Goal: Task Accomplishment & Management: Manage account settings

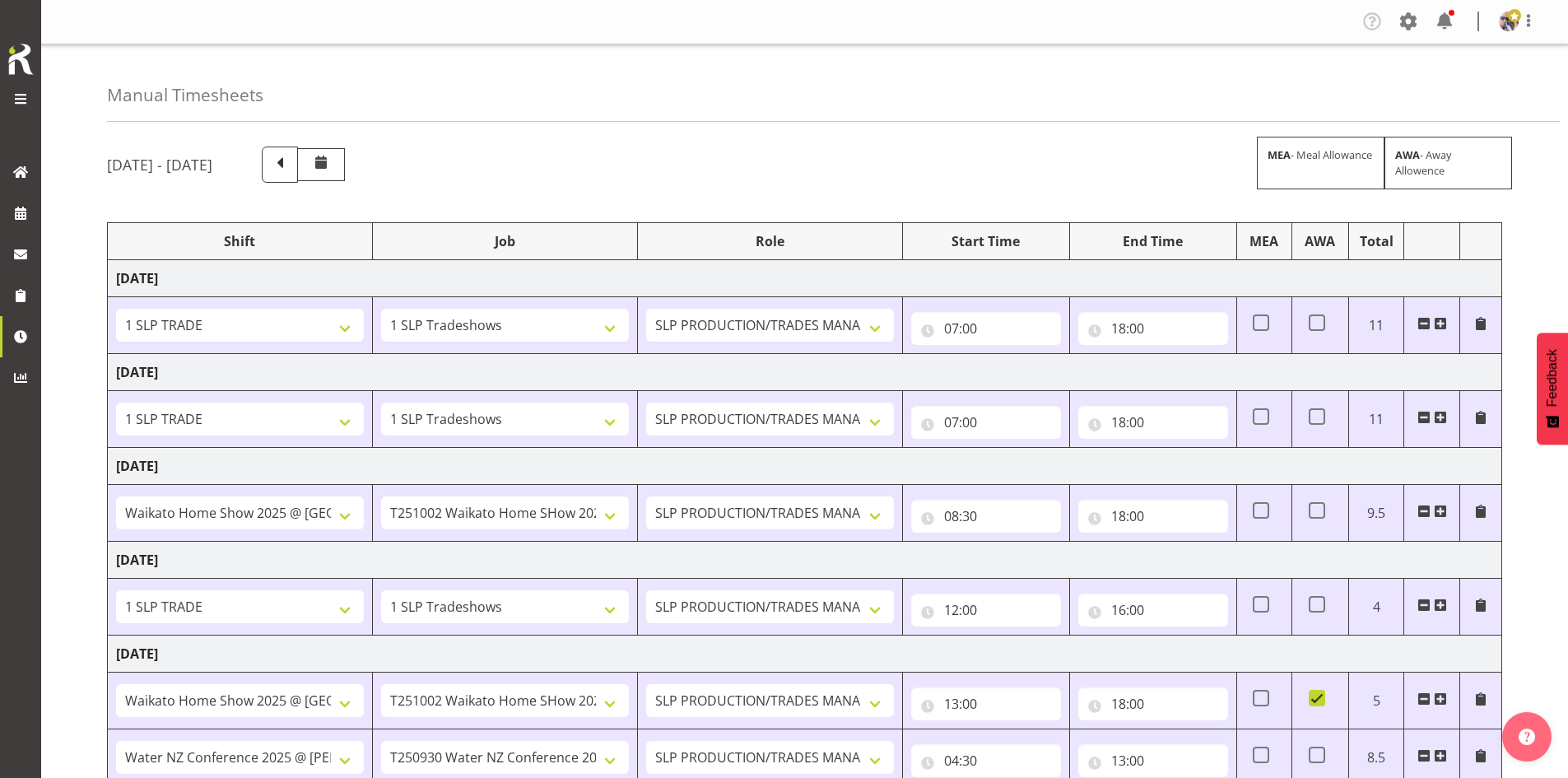
select select "1798"
select select "15"
select select "1798"
select select "15"
select select "66173"
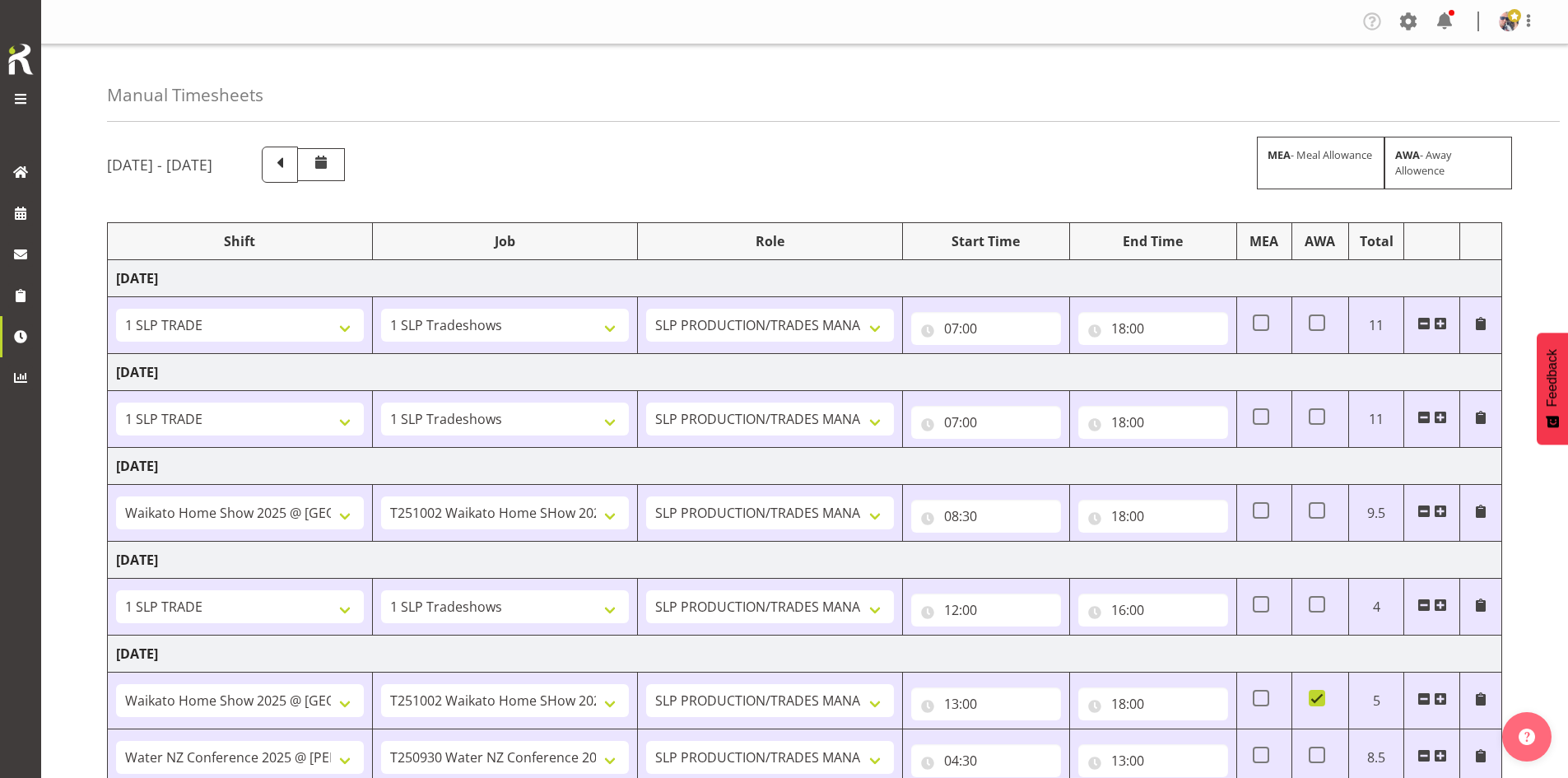
select select "9156"
select select "1798"
select select "15"
select select "66173"
select select "9156"
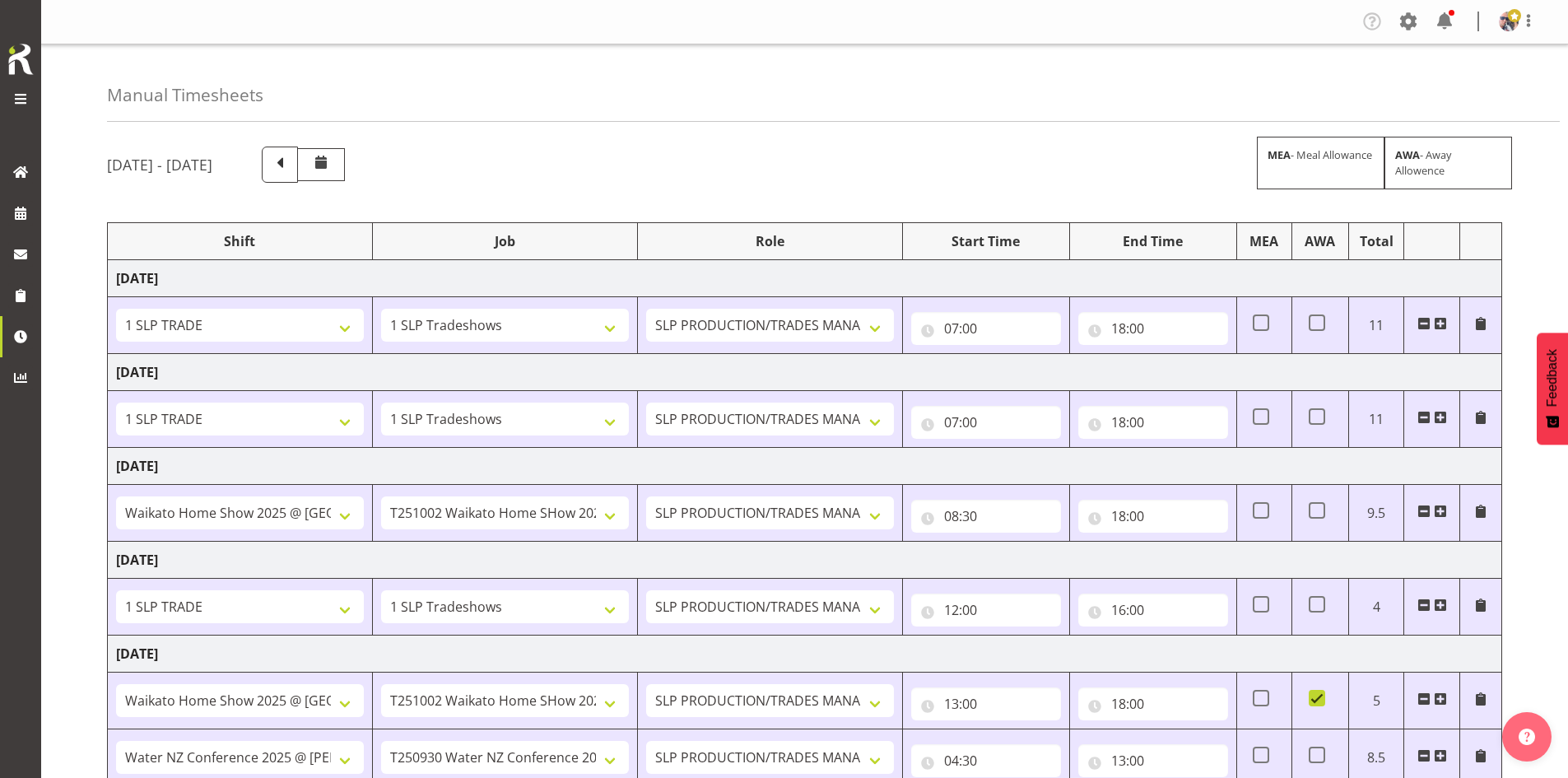
select select "78199"
select select "10258"
select select "66173"
select select "9156"
select select "66173"
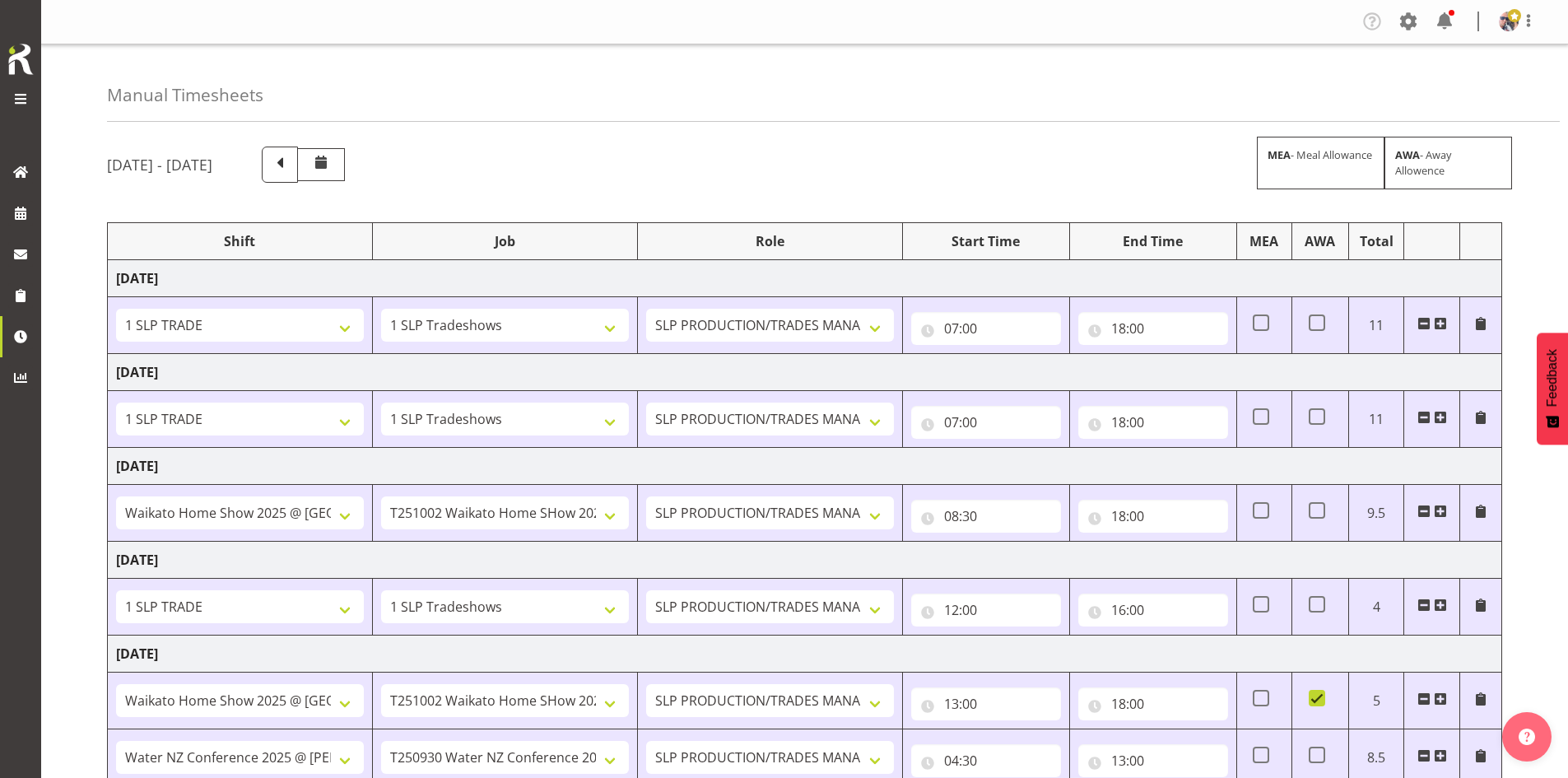
select select "9156"
select select "66173"
select select "9156"
click at [17, 221] on span at bounding box center [20, 213] width 24 height 24
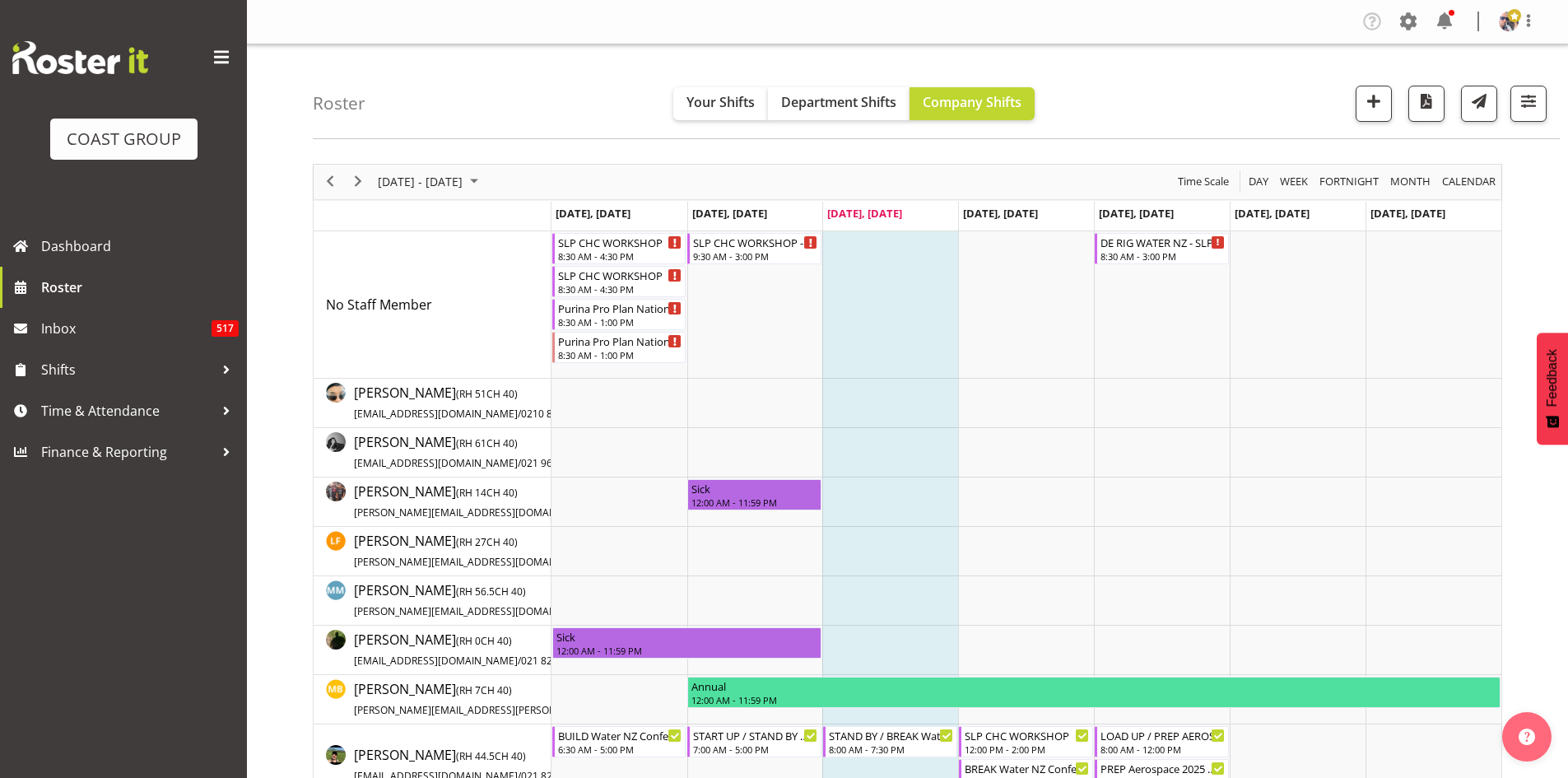
click at [216, 51] on span at bounding box center [222, 58] width 26 height 26
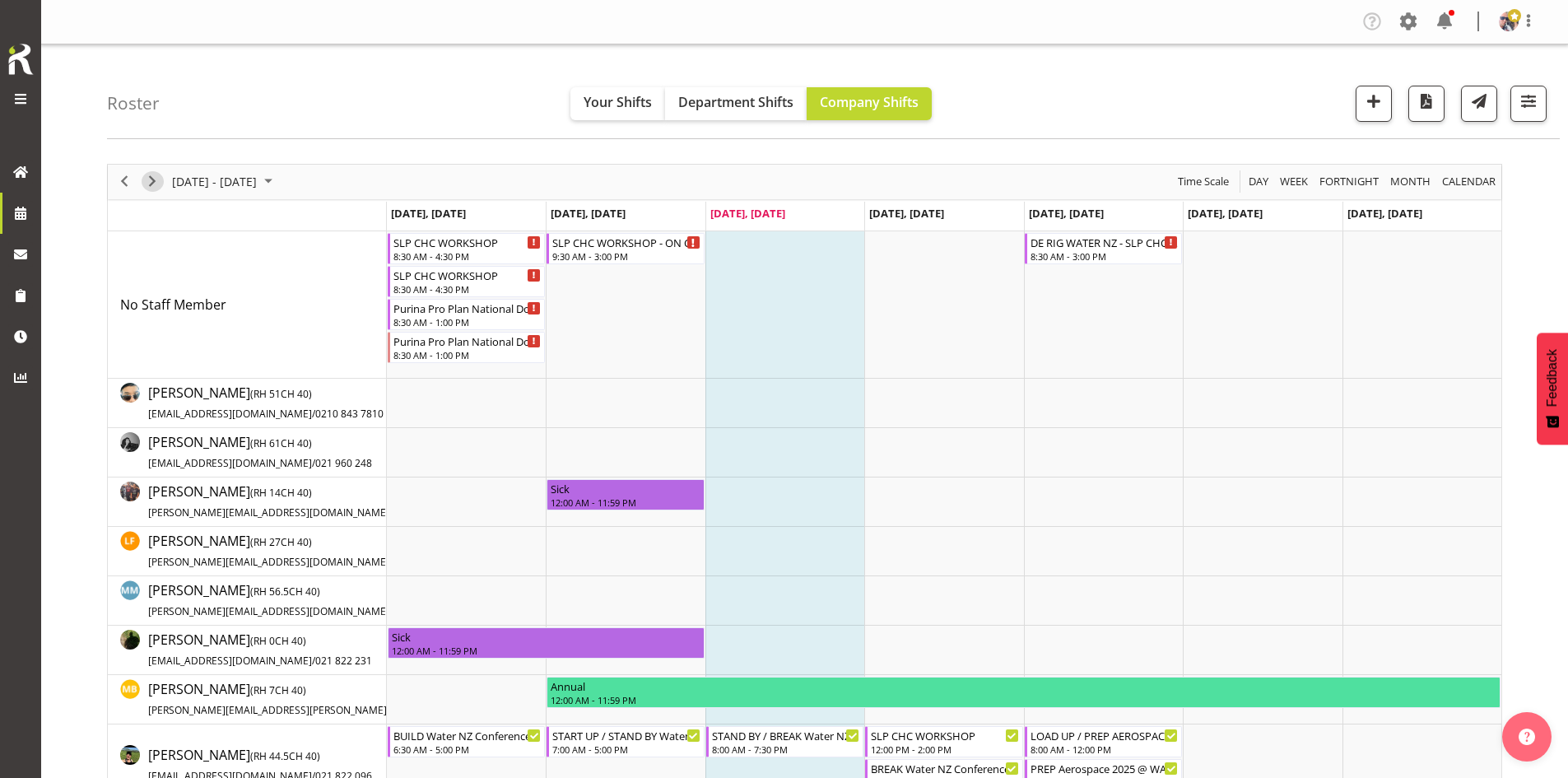
click at [146, 187] on span "Next" at bounding box center [152, 181] width 20 height 21
